Goal: Task Accomplishment & Management: Use online tool/utility

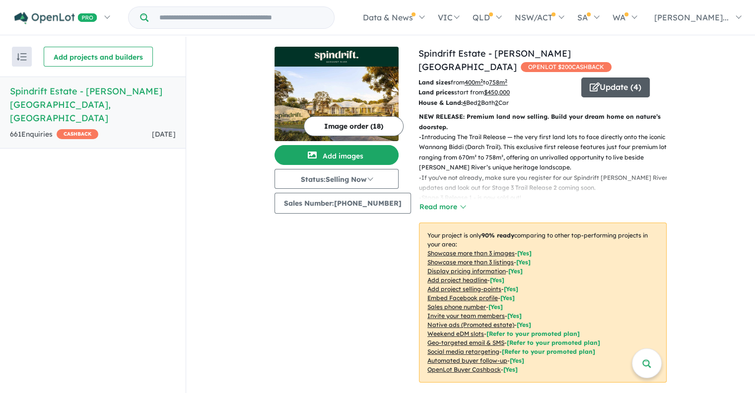
click at [597, 77] on button "Update ( 4 )" at bounding box center [615, 87] width 68 height 20
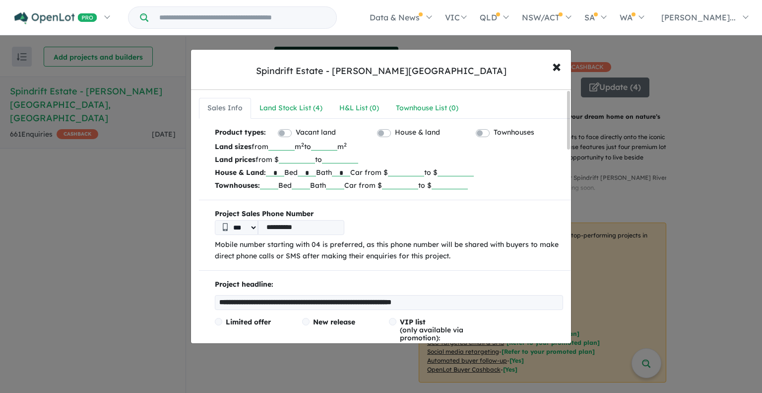
click at [629, 121] on div "**********" at bounding box center [381, 196] width 762 height 393
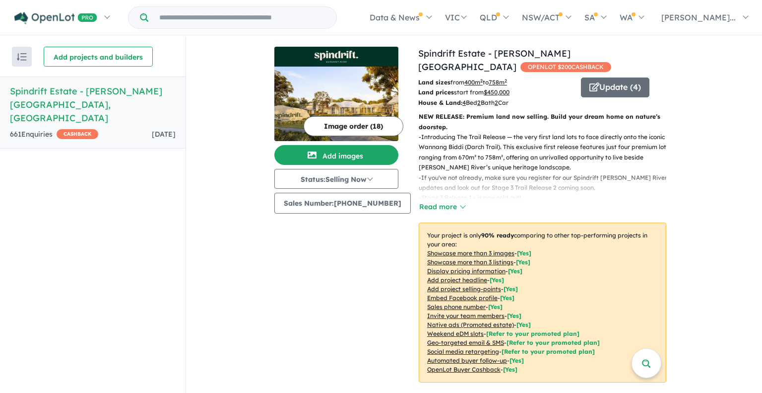
click at [373, 240] on div "Sales Info Land Stock List ( 4 ) H&L List ( 0 ) Townhouse List ( 0 )" at bounding box center [385, 195] width 388 height 261
click at [754, 61] on div "Spindrift Estate - [PERSON_NAME][GEOGRAPHIC_DATA] × Close Sales Info Land Stock…" at bounding box center [381, 196] width 762 height 393
drag, startPoint x: 752, startPoint y: 62, endPoint x: 753, endPoint y: 138, distance: 76.4
click at [753, 138] on div "Spindrift Estate - [PERSON_NAME][GEOGRAPHIC_DATA] × Close Sales Info Land Stock…" at bounding box center [381, 196] width 762 height 393
click at [681, 147] on div "Spindrift Estate - [PERSON_NAME][GEOGRAPHIC_DATA] × Close Sales Info Land Stock…" at bounding box center [381, 196] width 762 height 393
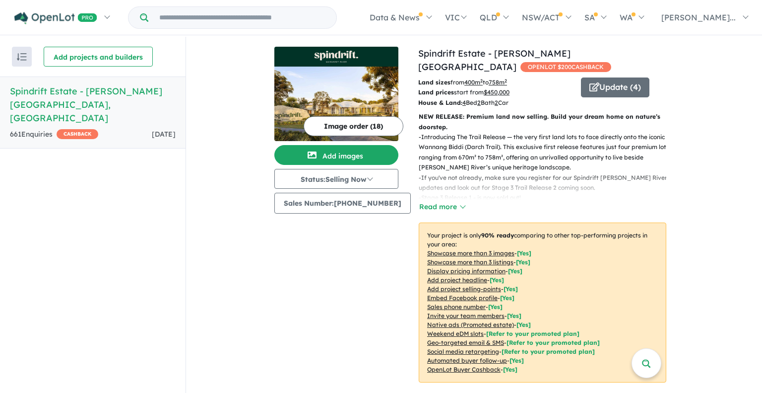
drag, startPoint x: 761, startPoint y: 235, endPoint x: 748, endPoint y: 242, distance: 15.1
click at [752, 240] on div "Spindrift Estate - [PERSON_NAME][GEOGRAPHIC_DATA] × Close Sales Info Land Stock…" at bounding box center [381, 196] width 762 height 393
click at [754, 187] on div "Spindrift Estate - [PERSON_NAME][GEOGRAPHIC_DATA] × Close Sales Info Land Stock…" at bounding box center [381, 196] width 762 height 393
click at [336, 272] on div "Sales Info Land Stock List ( 4 ) H&L List ( 0 ) Townhouse List ( 0 )" at bounding box center [385, 195] width 388 height 261
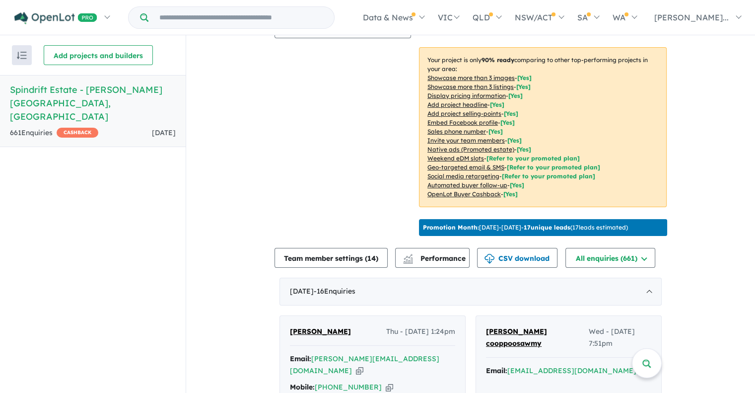
scroll to position [372, 0]
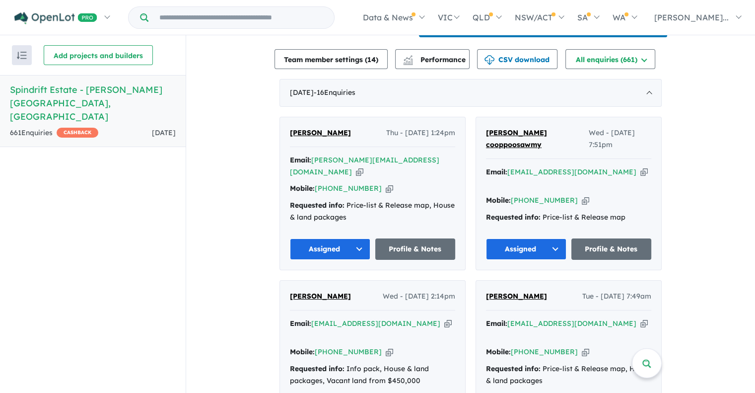
click at [386, 346] on icon "button" at bounding box center [389, 351] width 7 height 10
click at [582, 195] on icon "button" at bounding box center [585, 200] width 7 height 10
click at [386, 183] on icon "button" at bounding box center [389, 188] width 7 height 10
